Goal: Find specific page/section: Find specific page/section

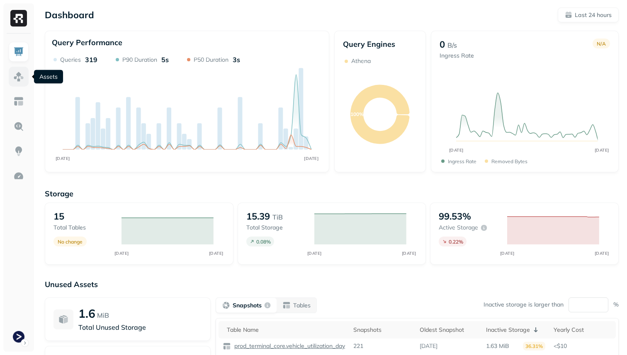
click at [20, 73] on img at bounding box center [18, 76] width 11 height 11
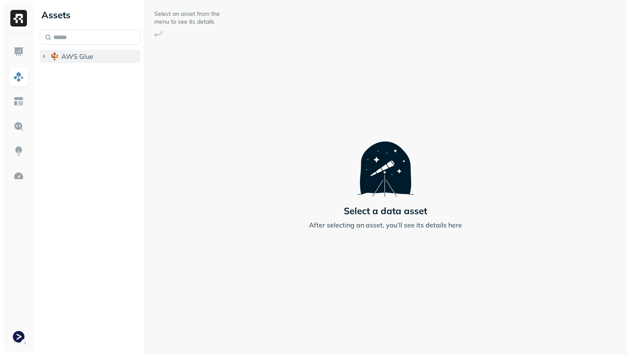
click at [73, 58] on span "AWS Glue" at bounding box center [77, 56] width 32 height 8
click at [87, 87] on span "prod_terminal_view" at bounding box center [100, 89] width 61 height 8
click at [86, 75] on span "prod_terminal_core" at bounding box center [100, 72] width 60 height 8
click at [95, 97] on ul "prod_terminal_core Tables ( 13 ) prod_terminal_view Tables ( 2 )" at bounding box center [92, 98] width 97 height 66
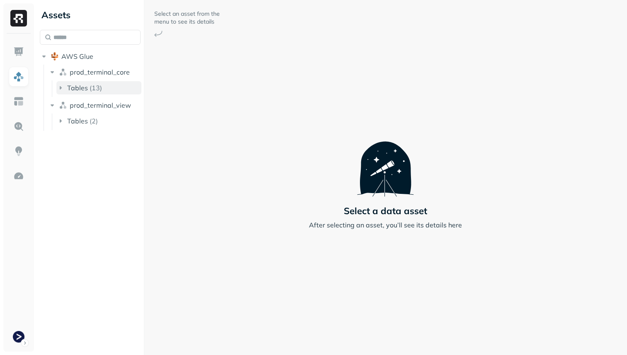
click at [95, 90] on p "( 13 )" at bounding box center [96, 88] width 12 height 8
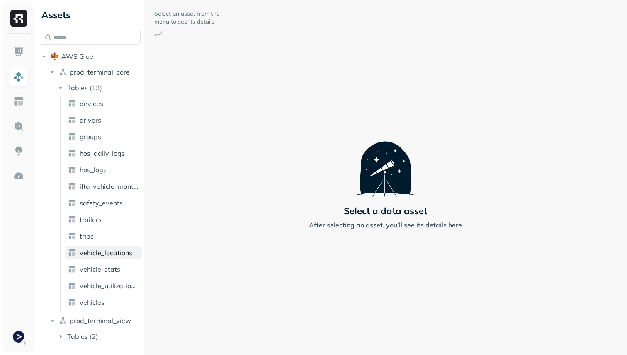
click at [117, 252] on span "vehicle_locations" at bounding box center [106, 253] width 53 height 8
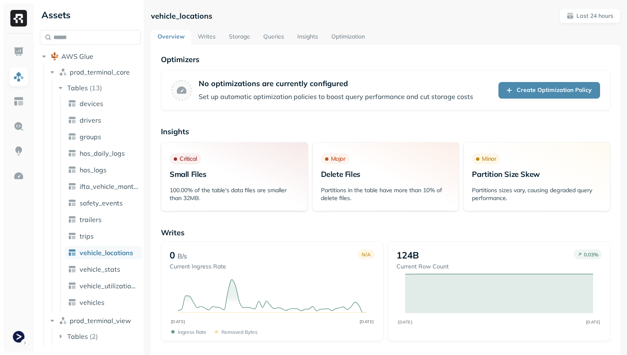
click at [242, 38] on link "Storage" at bounding box center [239, 37] width 34 height 15
click at [243, 35] on link "Storage" at bounding box center [239, 37] width 34 height 15
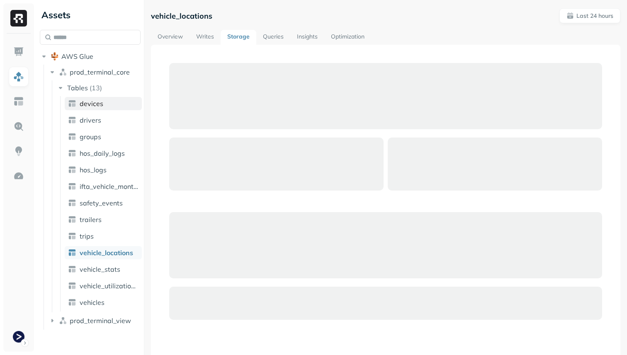
click at [104, 102] on link "devices" at bounding box center [103, 103] width 77 height 13
click at [107, 111] on ul "devices drivers groups hos_daily_logs hos_logs ifta_vehicle_months safety_event…" at bounding box center [101, 204] width 82 height 216
click at [98, 103] on span "devices" at bounding box center [92, 103] width 24 height 8
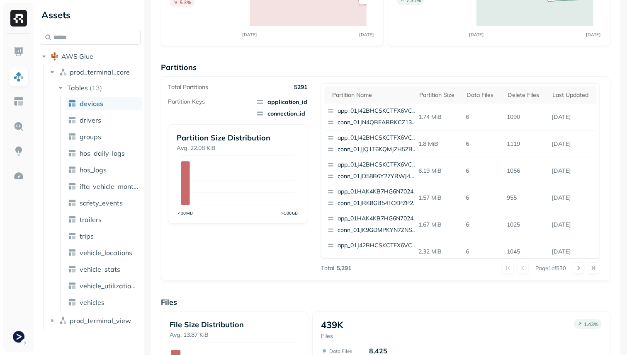
scroll to position [158, 0]
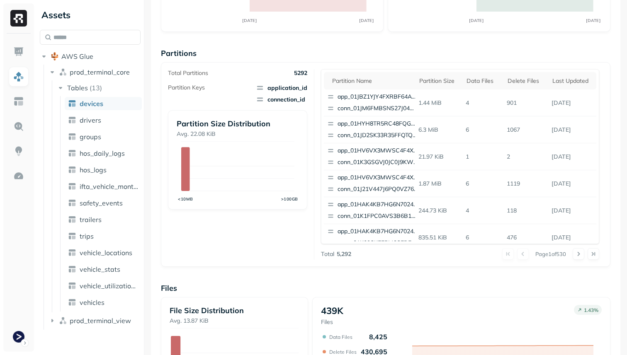
scroll to position [279, 0]
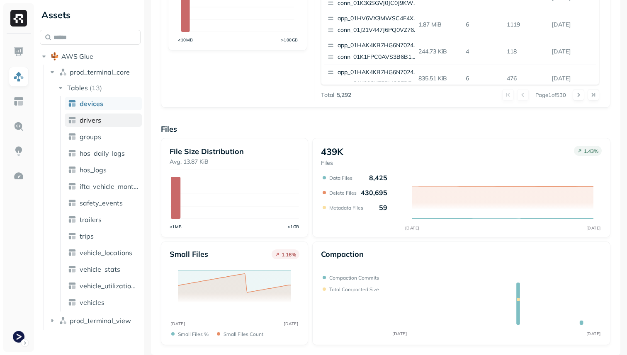
click at [111, 120] on link "drivers" at bounding box center [103, 120] width 77 height 13
click at [86, 120] on span "drivers" at bounding box center [91, 120] width 22 height 8
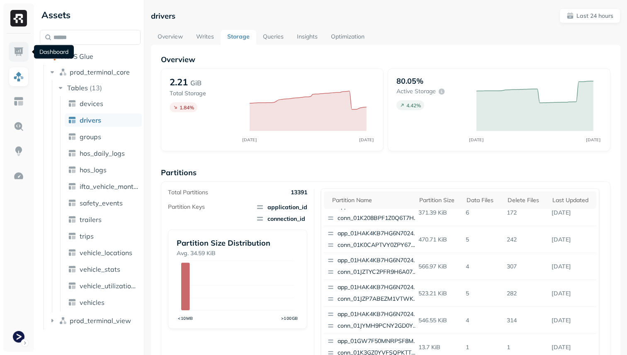
click at [19, 49] on img at bounding box center [18, 51] width 11 height 11
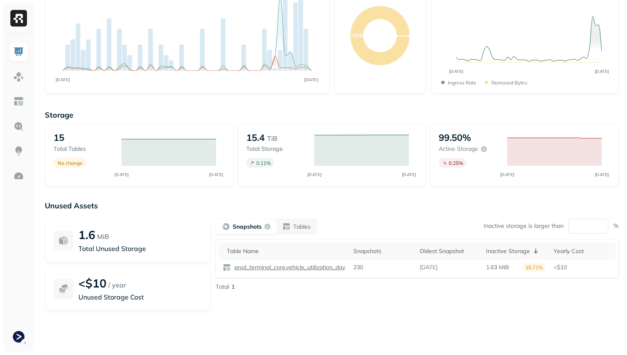
scroll to position [66, 0]
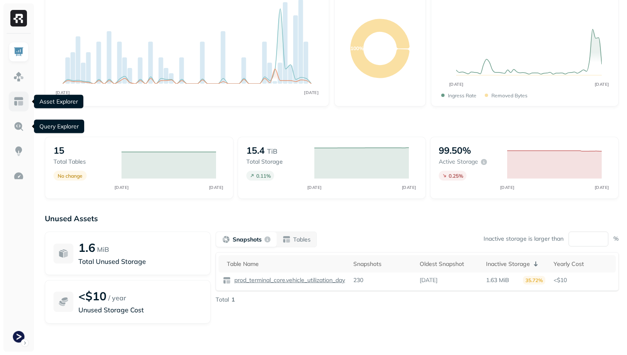
click at [17, 101] on img at bounding box center [18, 101] width 11 height 11
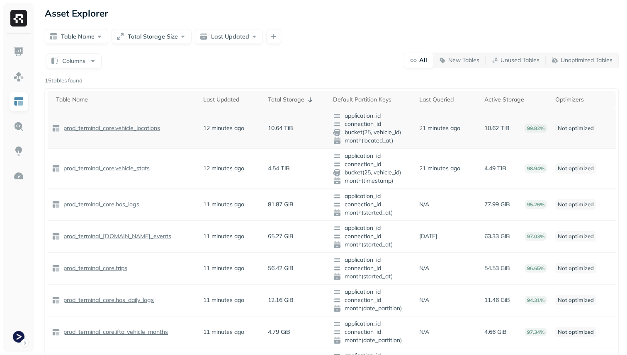
click at [187, 130] on div "prod_terminal_core.vehicle_locations" at bounding box center [123, 128] width 143 height 8
click at [154, 129] on p "prod_terminal_core.vehicle_locations" at bounding box center [111, 128] width 98 height 8
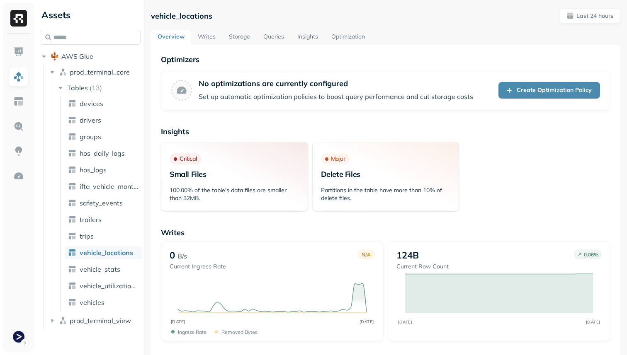
click at [357, 36] on link "Optimization" at bounding box center [348, 37] width 47 height 15
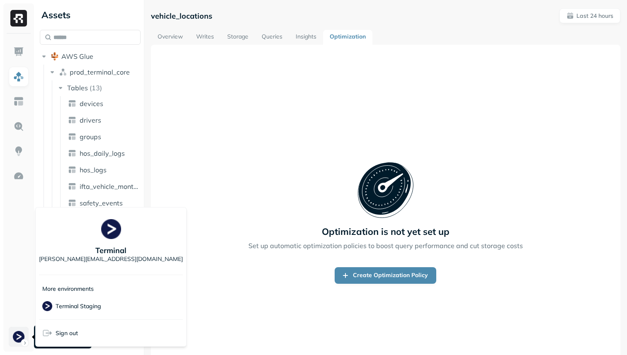
click at [20, 335] on html "Assets AWS Glue prod_terminal_core Tables ( 13 ) devices drivers groups hos_dai…" at bounding box center [313, 177] width 627 height 355
click at [75, 302] on span "Terminal Staging" at bounding box center [71, 306] width 59 height 10
